Goal: Information Seeking & Learning: Learn about a topic

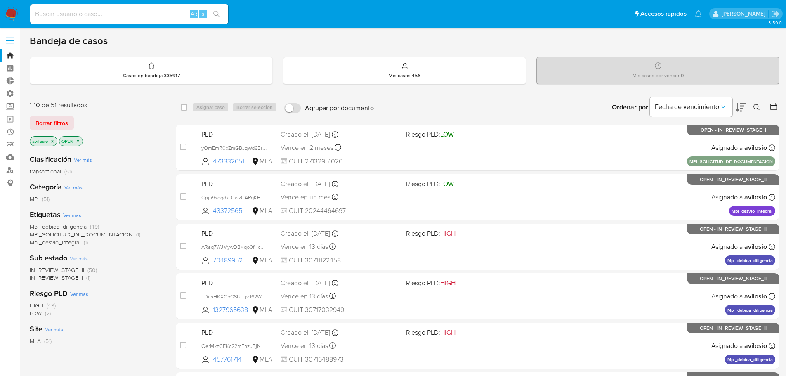
click at [121, 14] on input at bounding box center [129, 14] width 198 height 11
paste input "1517646299"
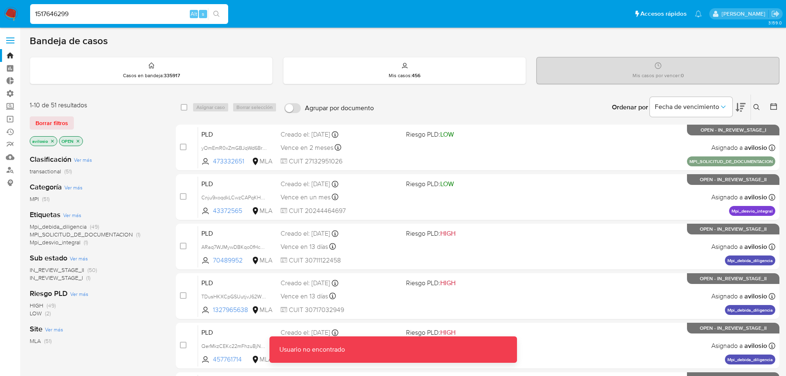
click at [121, 14] on input "1517646299" at bounding box center [129, 14] width 198 height 11
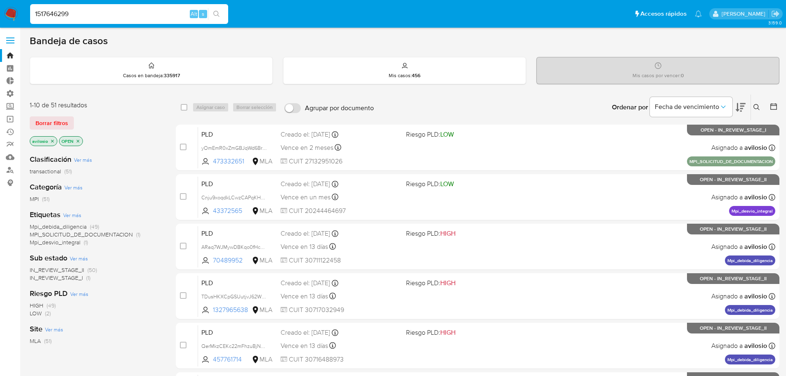
type input "1517646299"
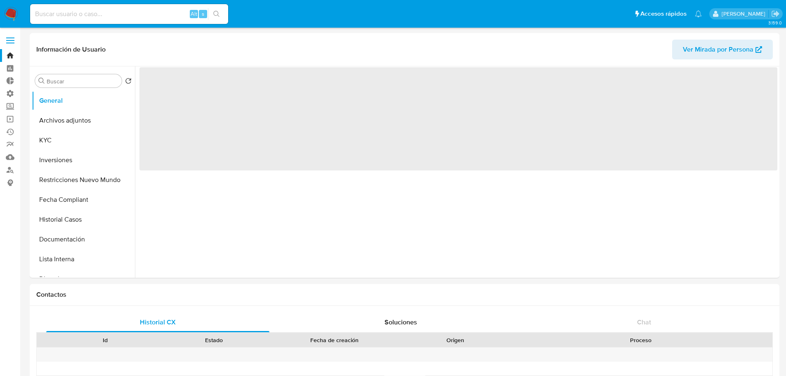
select select "10"
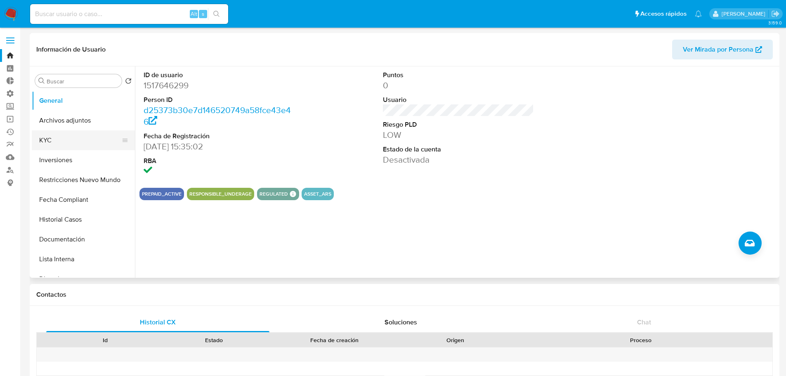
click at [48, 142] on button "KYC" at bounding box center [80, 140] width 97 height 20
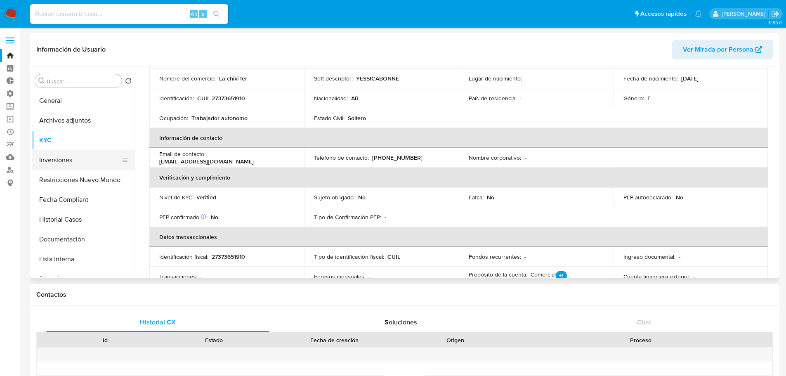
click at [62, 164] on button "Inversiones" at bounding box center [80, 160] width 97 height 20
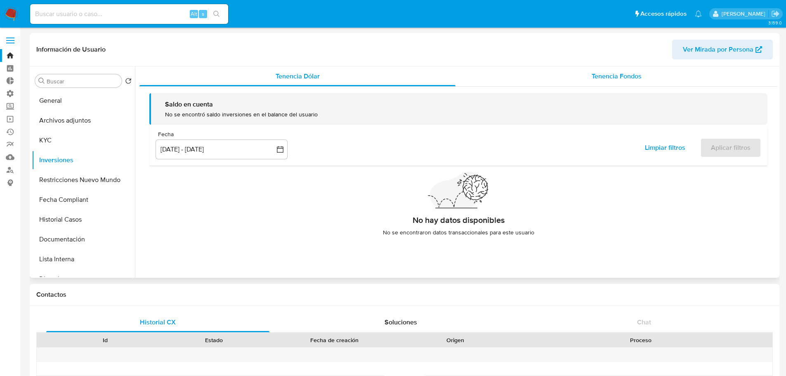
click at [589, 78] on div "Tenencia Fondos" at bounding box center [616, 76] width 322 height 20
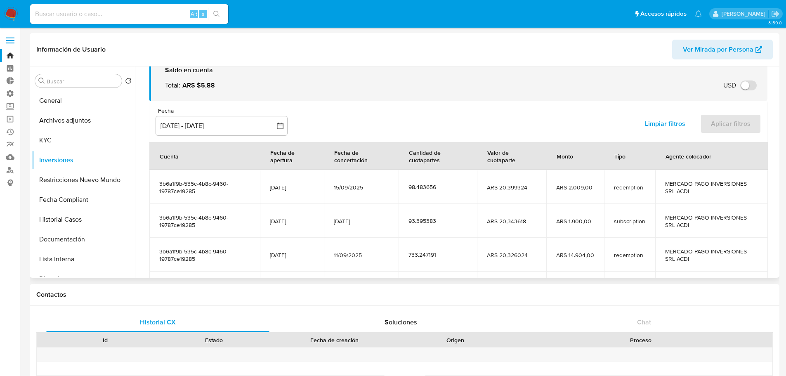
scroll to position [146, 0]
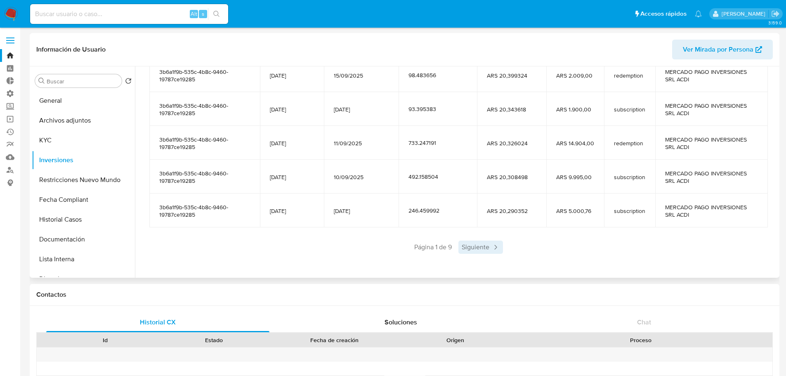
click at [478, 246] on span "Siguiente" at bounding box center [480, 246] width 45 height 13
click at [505, 246] on span "Siguiente" at bounding box center [505, 246] width 45 height 13
click at [507, 248] on span "Siguiente" at bounding box center [505, 246] width 45 height 13
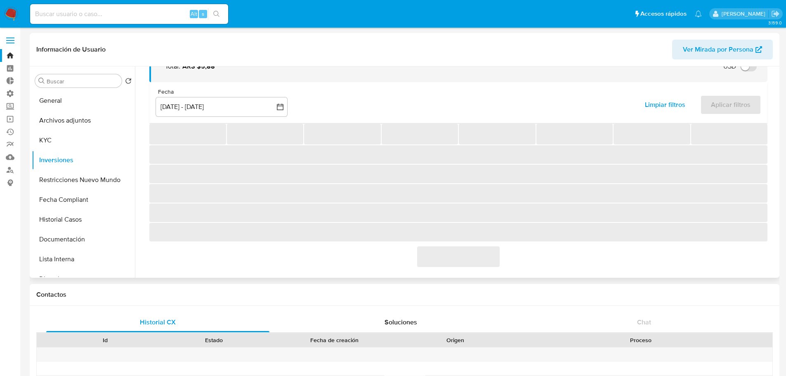
scroll to position [139, 0]
